Goal: Task Accomplishment & Management: Complete application form

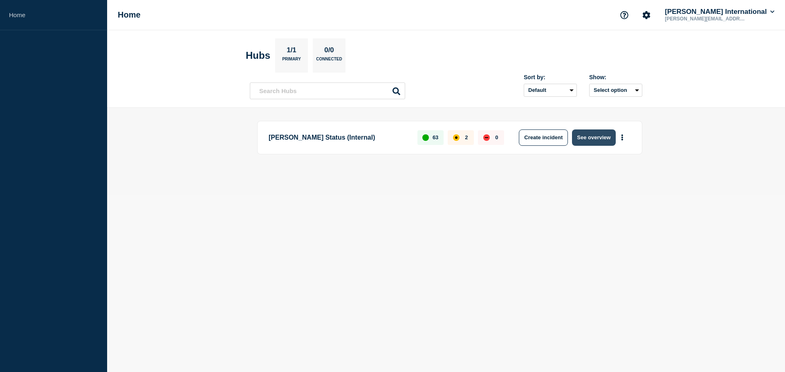
click at [600, 136] on button "See overview" at bounding box center [593, 138] width 43 height 16
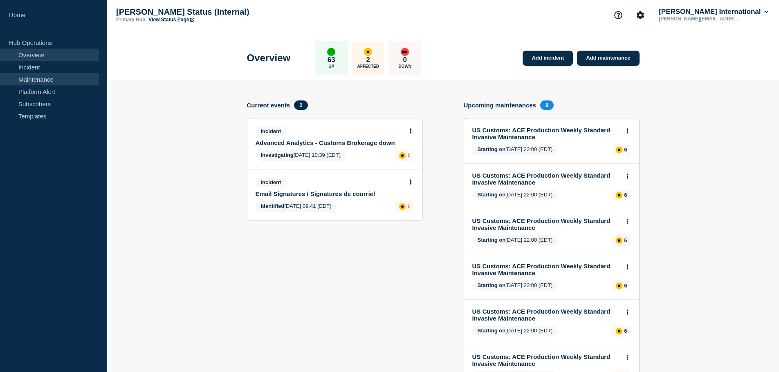
click at [66, 81] on link "Maintenance" at bounding box center [49, 79] width 99 height 12
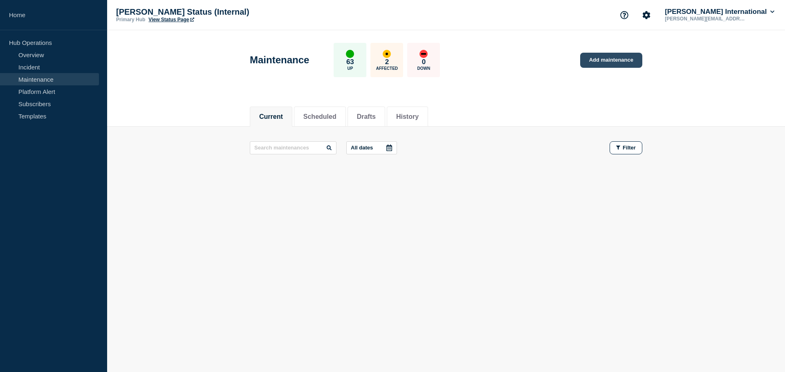
click at [604, 63] on link "Add maintenance" at bounding box center [611, 60] width 62 height 15
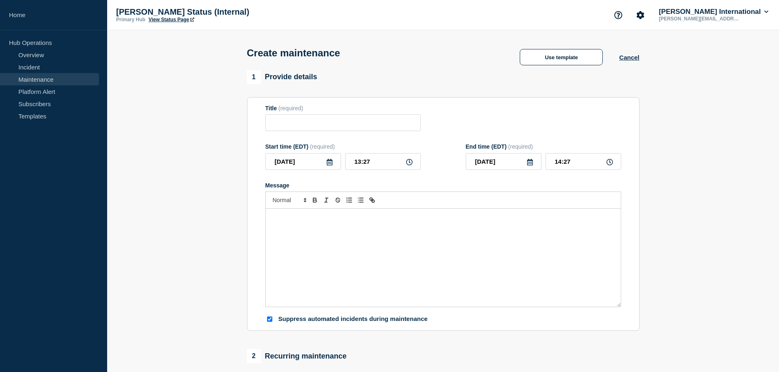
checkbox input "true"
click at [320, 134] on form "Title (required) Start time (EDT) (required) [DATE] 13:27 End time (EDT) (requi…" at bounding box center [443, 214] width 356 height 219
click at [320, 124] on input "Title" at bounding box center [342, 122] width 155 height 17
drag, startPoint x: 337, startPoint y: 123, endPoint x: 118, endPoint y: 116, distance: 219.2
click at [117, 117] on section "1 Provide details Title (required) cANADA: cbsa Start time (EDT) (required) [DA…" at bounding box center [442, 353] width 671 height 567
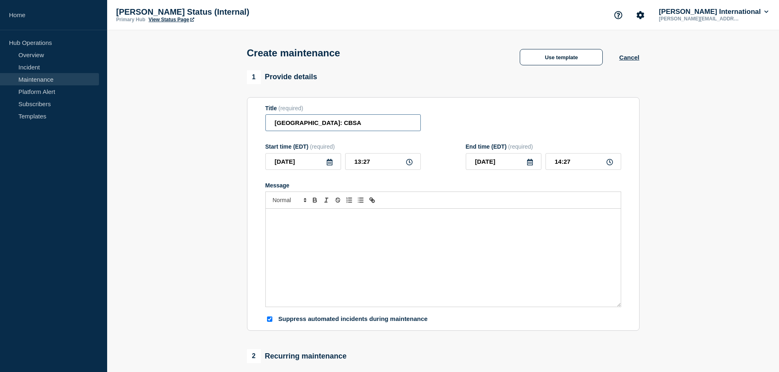
click at [339, 129] on input "[GEOGRAPHIC_DATA]: CBSA" at bounding box center [342, 122] width 155 height 17
paste input "CARM Scheduled Maintenance"
type input "[GEOGRAPHIC_DATA]: CBSA CARM Scheduled Maintenance"
click at [326, 163] on icon at bounding box center [329, 162] width 7 height 7
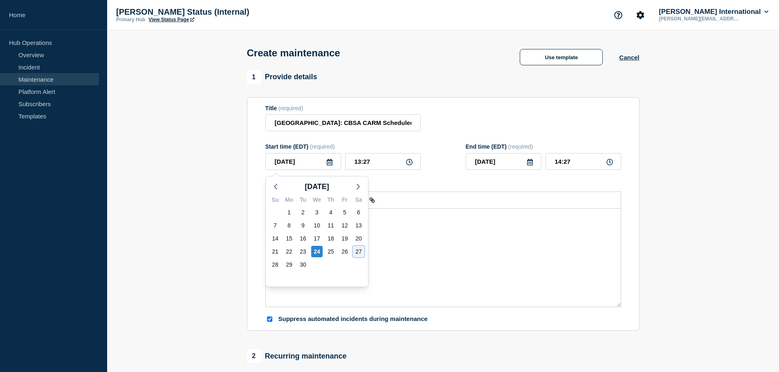
click at [356, 254] on div "27" at bounding box center [358, 251] width 11 height 11
type input "[DATE]"
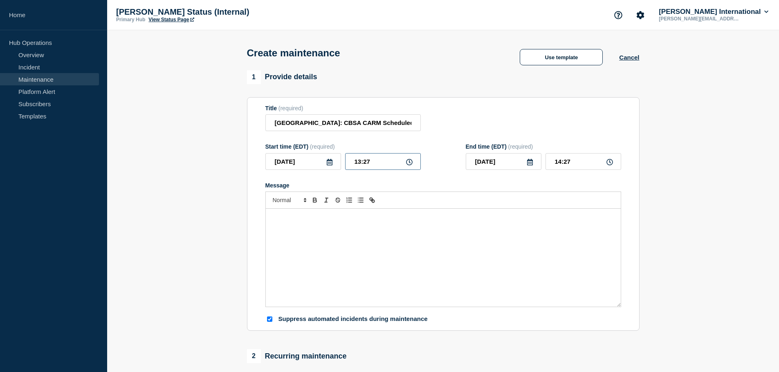
drag, startPoint x: 382, startPoint y: 165, endPoint x: 280, endPoint y: 157, distance: 102.1
click at [280, 157] on div "[DATE] 13:27" at bounding box center [342, 161] width 155 height 17
type input "21:00"
type input "22:00"
drag, startPoint x: 516, startPoint y: 165, endPoint x: 422, endPoint y: 157, distance: 94.8
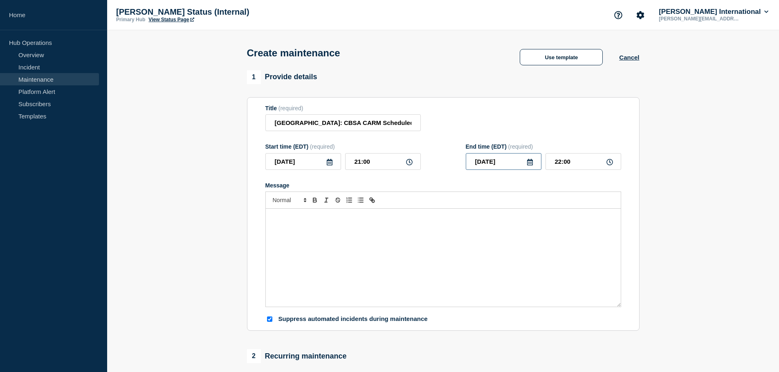
click at [422, 157] on div "Start time (EDT) (required) [DATE] 21:00 End time (EDT) (required) [DATE] 22:00" at bounding box center [443, 156] width 356 height 27
click at [528, 160] on input "[DATE]" at bounding box center [503, 161] width 76 height 17
click at [478, 263] on div "28" at bounding box center [475, 264] width 11 height 11
type input "[DATE]"
drag, startPoint x: 588, startPoint y: 162, endPoint x: 485, endPoint y: 154, distance: 103.2
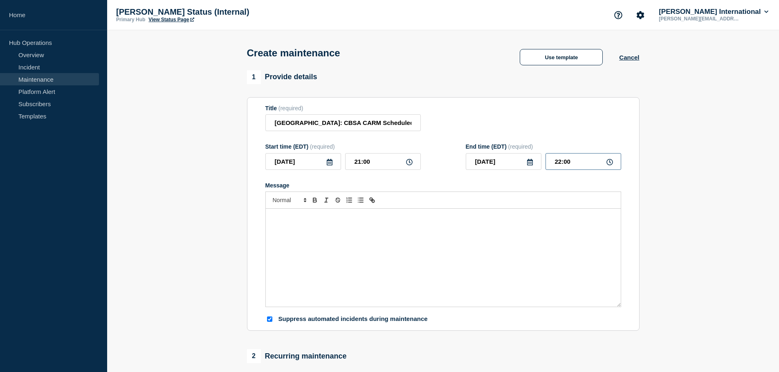
click at [485, 154] on div "End time (EDT) (required) [DATE] 22:00" at bounding box center [542, 156] width 155 height 27
type input "13:00"
click at [357, 283] on div "Message" at bounding box center [443, 258] width 355 height 98
click at [354, 247] on div "Message from CBSA:" at bounding box center [443, 258] width 355 height 98
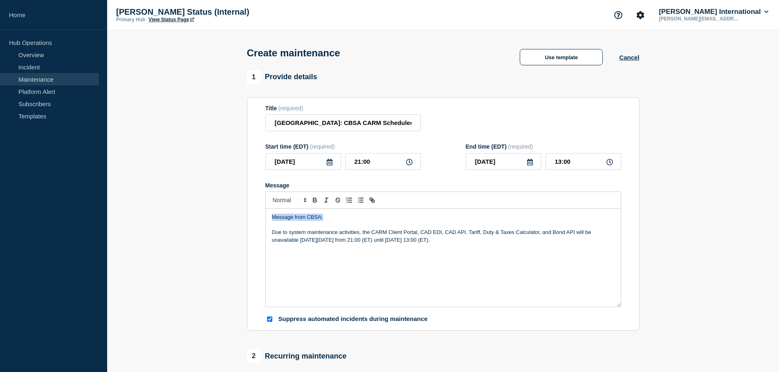
drag, startPoint x: 333, startPoint y: 218, endPoint x: 150, endPoint y: 211, distance: 183.2
click at [152, 212] on section "1 Provide details Title (required) [GEOGRAPHIC_DATA]: CBSA CARM Scheduled Maint…" at bounding box center [442, 353] width 671 height 567
click at [371, 265] on div "Message from CBSA: Due to system maintenance activities, the CARM Client Portal…" at bounding box center [443, 258] width 355 height 98
click at [592, 235] on p "Due to system maintenance activities, the CARM Client Portal, CAD EDI, CAD API,…" at bounding box center [443, 236] width 342 height 15
click at [409, 212] on div "Message from CBSA: Due to system maintenance activities, the CARM Client Portal…" at bounding box center [443, 258] width 355 height 98
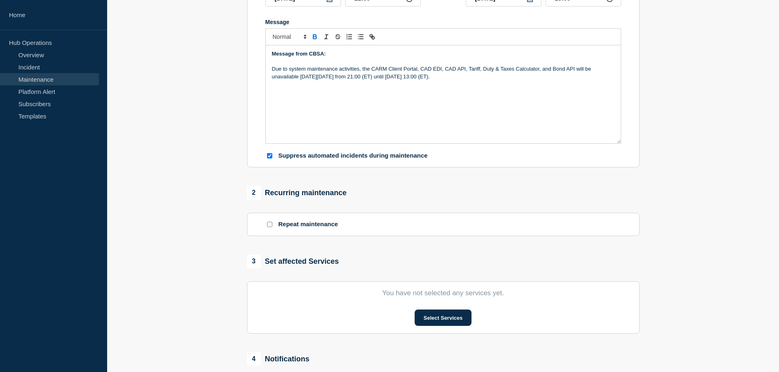
scroll to position [245, 0]
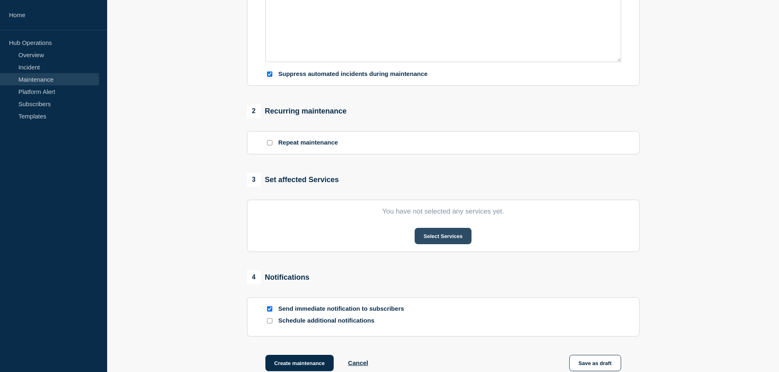
click at [446, 242] on button "Select Services" at bounding box center [442, 236] width 57 height 16
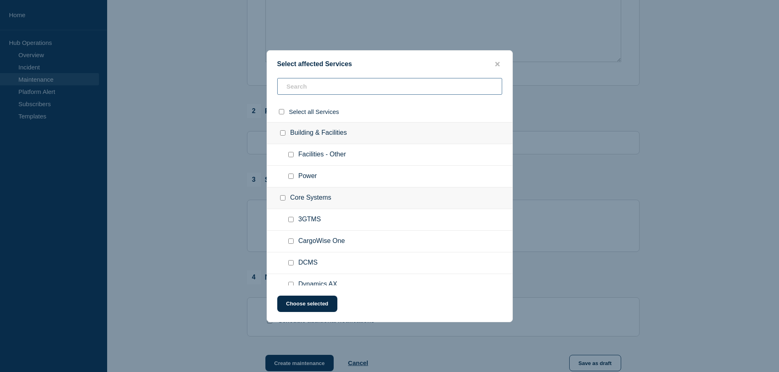
click at [339, 87] on input "text" at bounding box center [389, 86] width 225 height 17
type input "canadi"
click at [292, 200] on input "CAD ENTRY (CARM) checkbox" at bounding box center [290, 197] width 5 height 5
checkbox input "true"
click at [290, 221] on input "CARM Portal checkbox" at bounding box center [290, 219] width 5 height 5
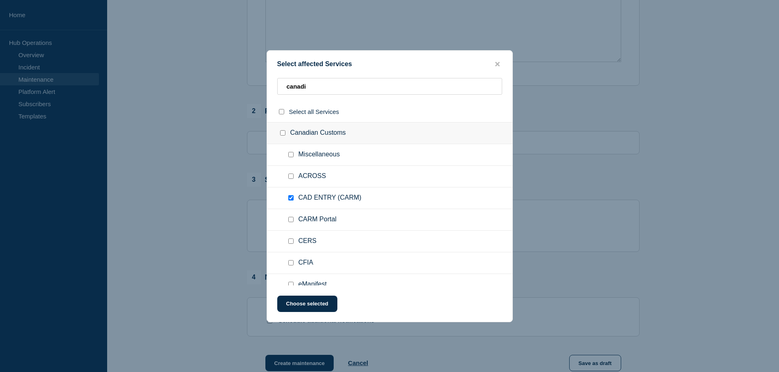
checkbox input "true"
click at [292, 155] on input "Miscellaneous checkbox" at bounding box center [290, 154] width 5 height 5
checkbox input "true"
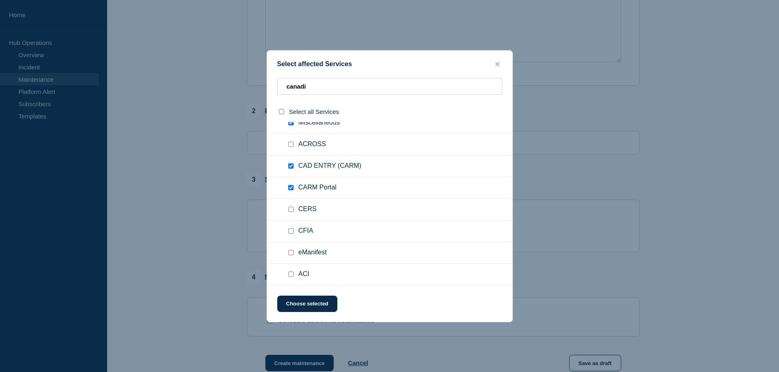
drag, startPoint x: 305, startPoint y: 301, endPoint x: 304, endPoint y: 274, distance: 26.6
click at [306, 301] on button "Choose selected" at bounding box center [307, 304] width 60 height 16
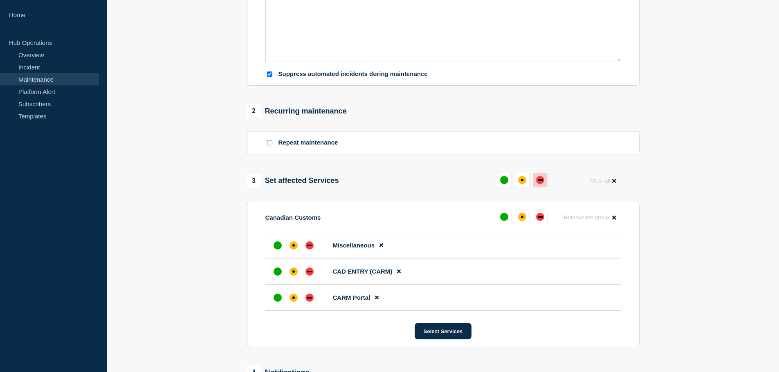
click at [537, 184] on div "down" at bounding box center [540, 180] width 8 height 8
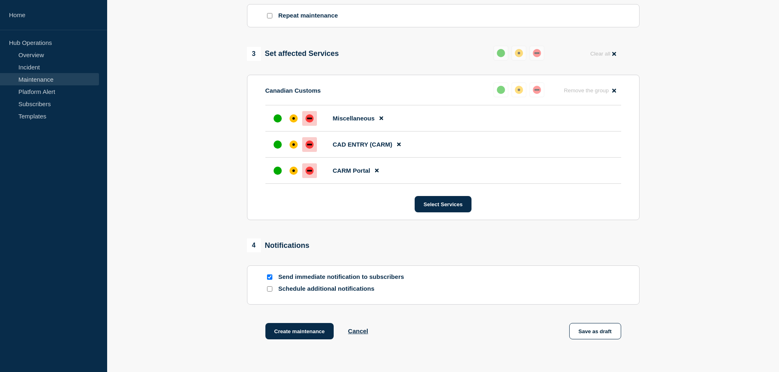
scroll to position [436, 0]
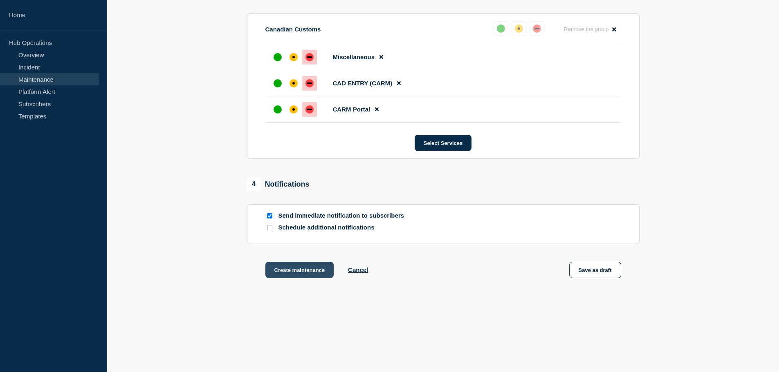
click at [292, 271] on button "Create maintenance" at bounding box center [299, 270] width 69 height 16
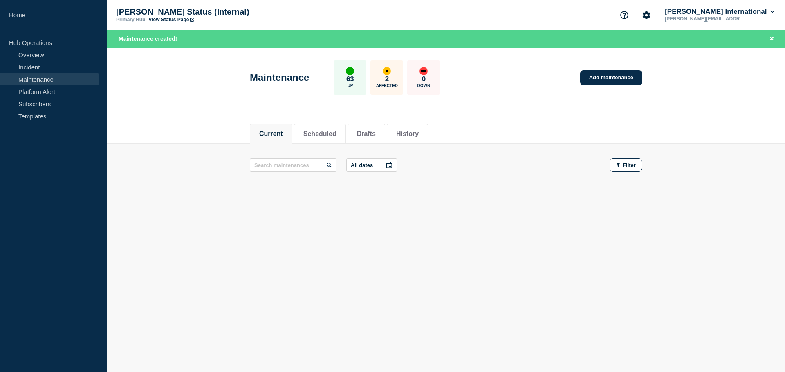
click at [43, 80] on link "Maintenance" at bounding box center [49, 79] width 99 height 12
